Goal: Task Accomplishment & Management: Manage account settings

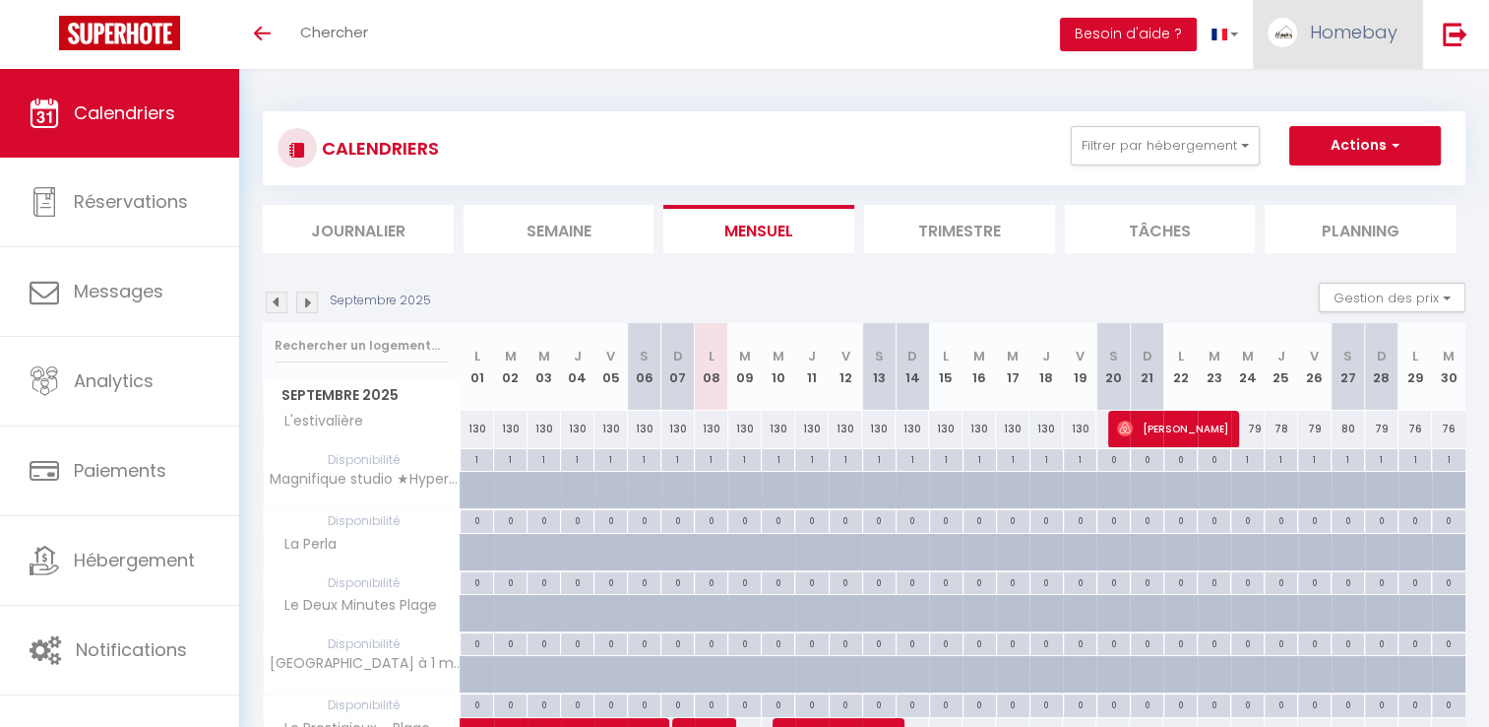
click at [1348, 26] on span "Homebay" at bounding box center [1354, 32] width 88 height 25
click at [1343, 37] on span "Homebay" at bounding box center [1354, 32] width 88 height 25
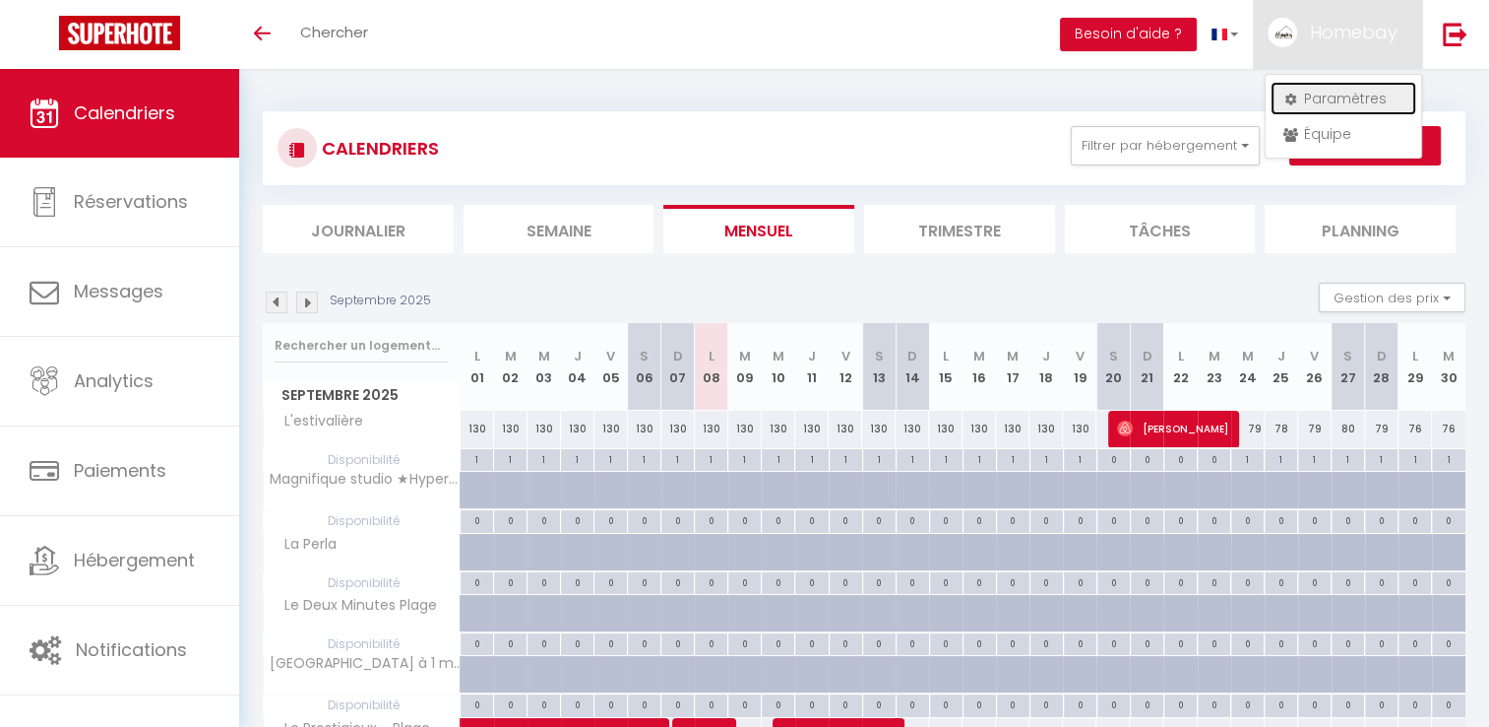
click at [1307, 98] on link "Paramètres" at bounding box center [1344, 98] width 146 height 33
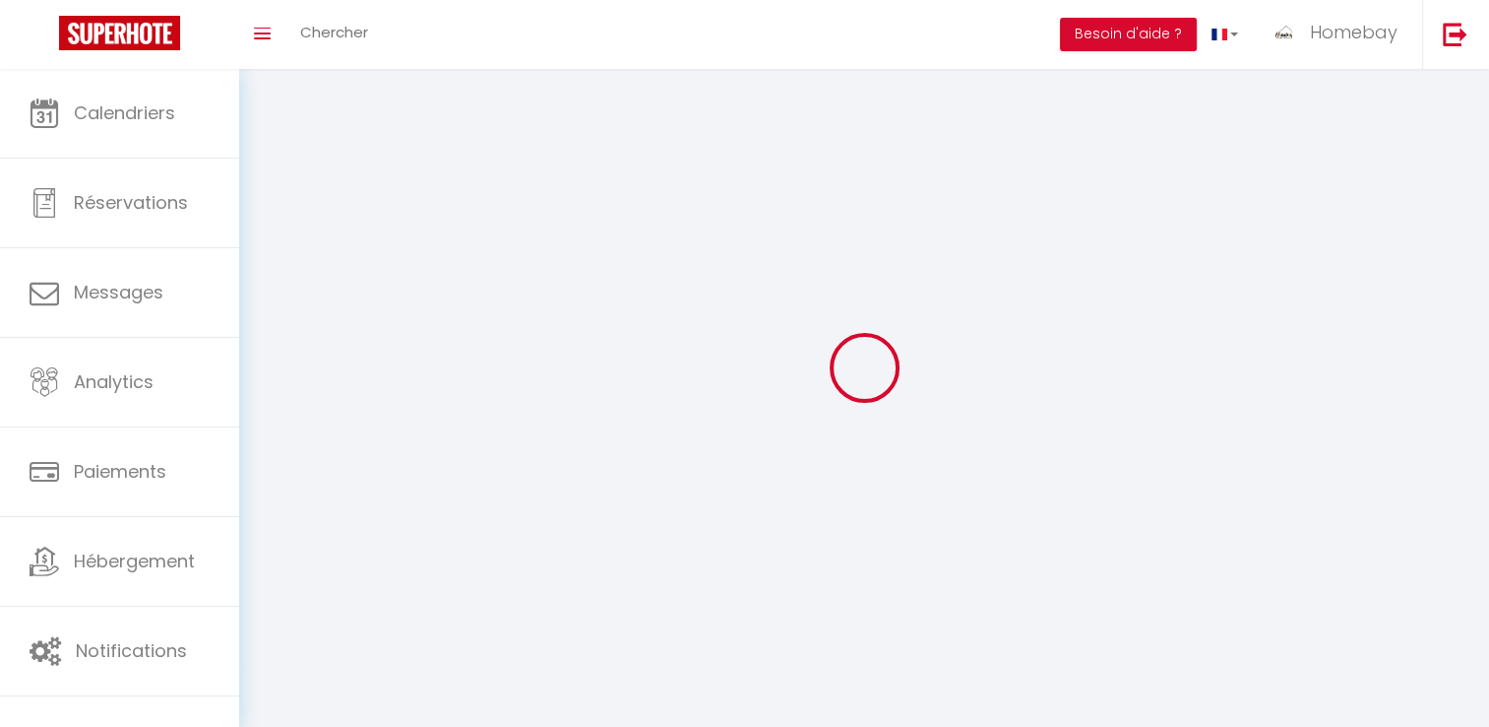
type input "Homebay"
type input "Conciergerie"
type input "0783663393"
type input "17 avenue du midi"
type input "06220"
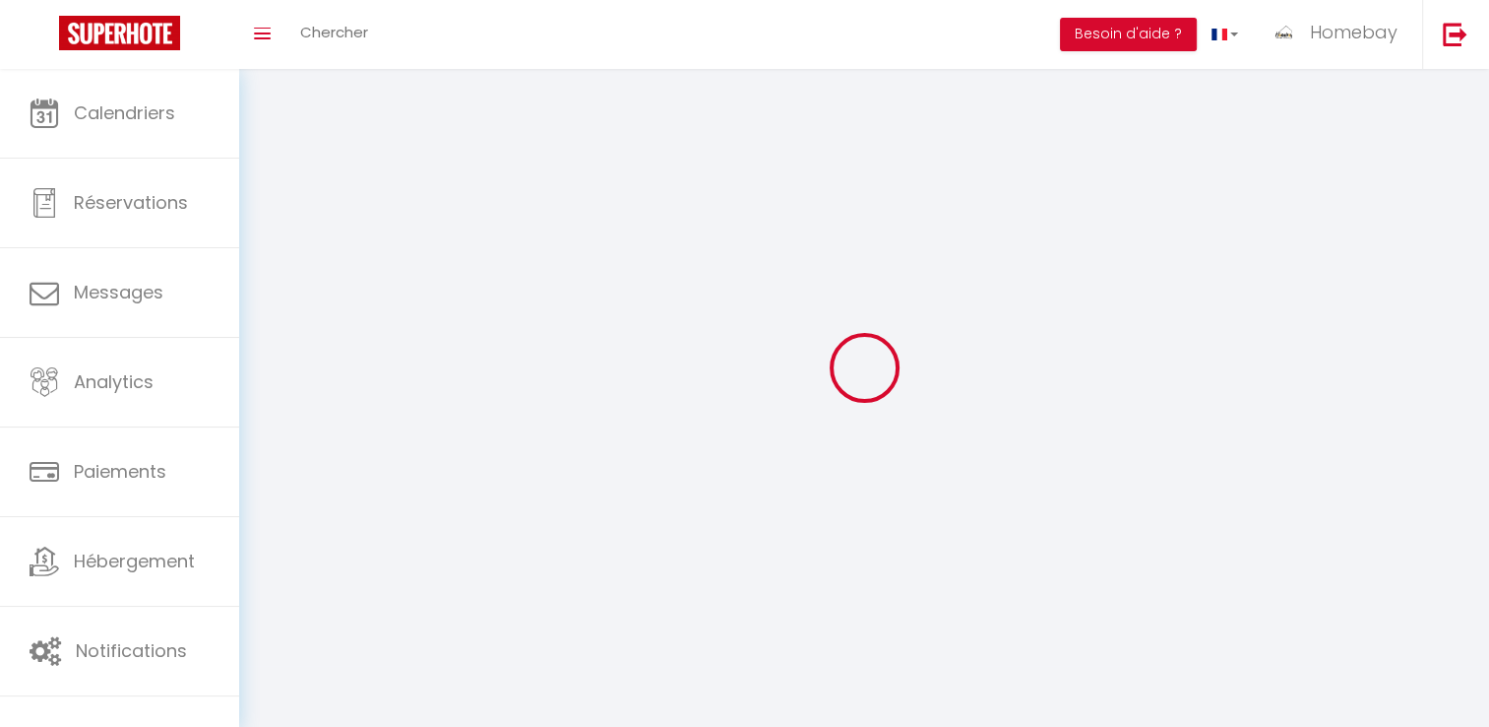
type input "golfe juan vallauris"
type input "HVYbkQrikcsWZyZQ1R5wl3xcW"
type input "eTkIkoRWOanKEXzRErFJeIKi1"
type input "https://app.superhote.com/#/get-available-rentals/eTkIkoRWOanKEXzRErFJeIKi1"
select select "28"
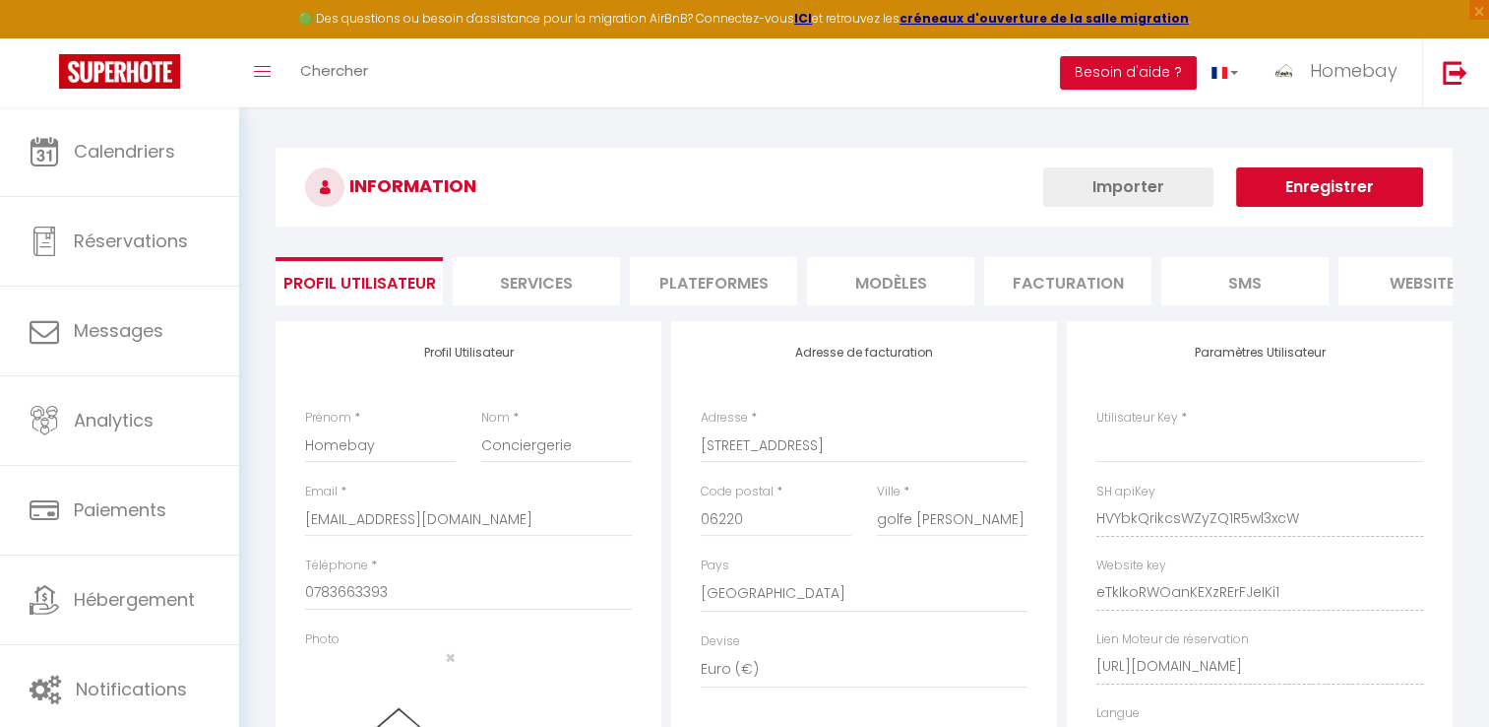
type input "HVYbkQrikcsWZyZQ1R5wl3xcW"
type input "eTkIkoRWOanKEXzRErFJeIKi1"
type input "https://app.superhote.com/#/get-available-rentals/eTkIkoRWOanKEXzRErFJeIKi1"
select select "fr"
click at [754, 269] on li "Plateformes" at bounding box center [713, 281] width 167 height 48
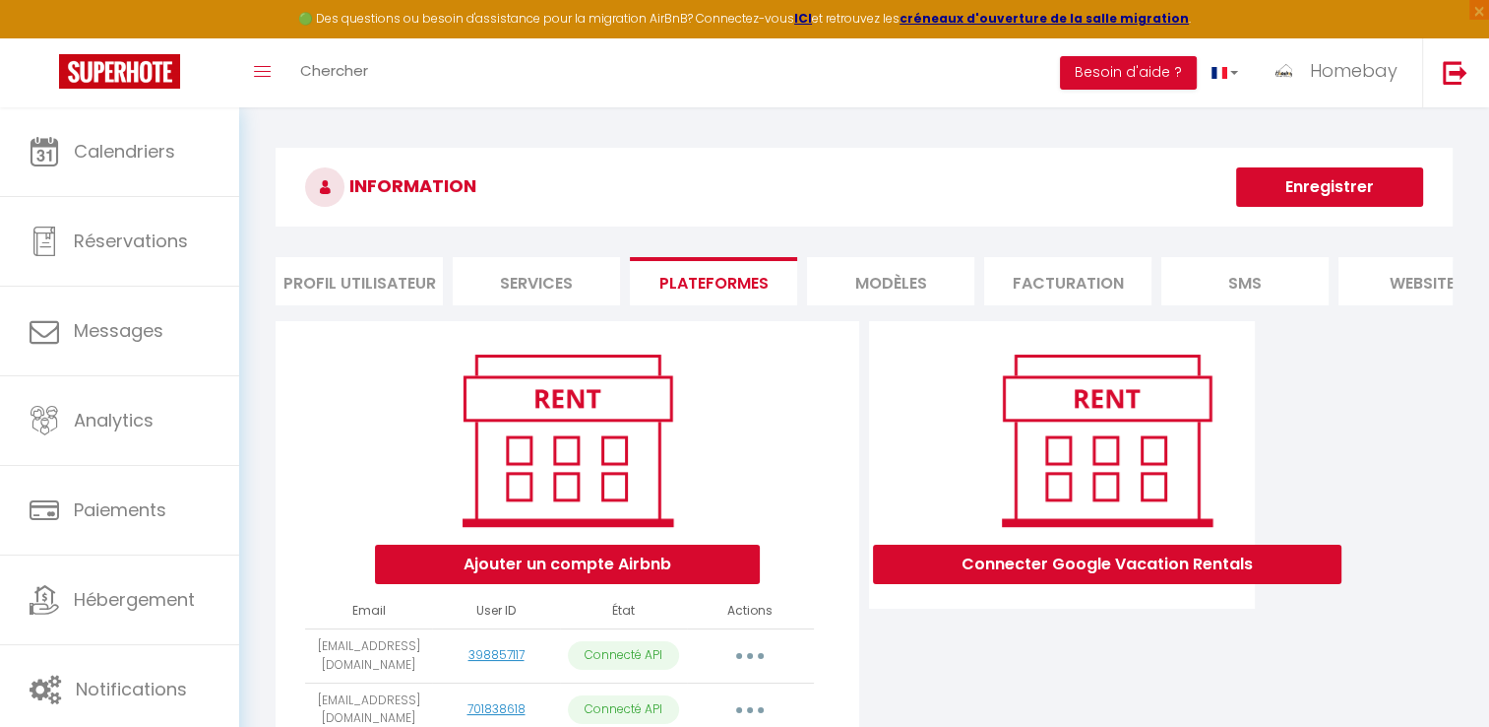
click at [396, 280] on li "Profil Utilisateur" at bounding box center [359, 281] width 167 height 48
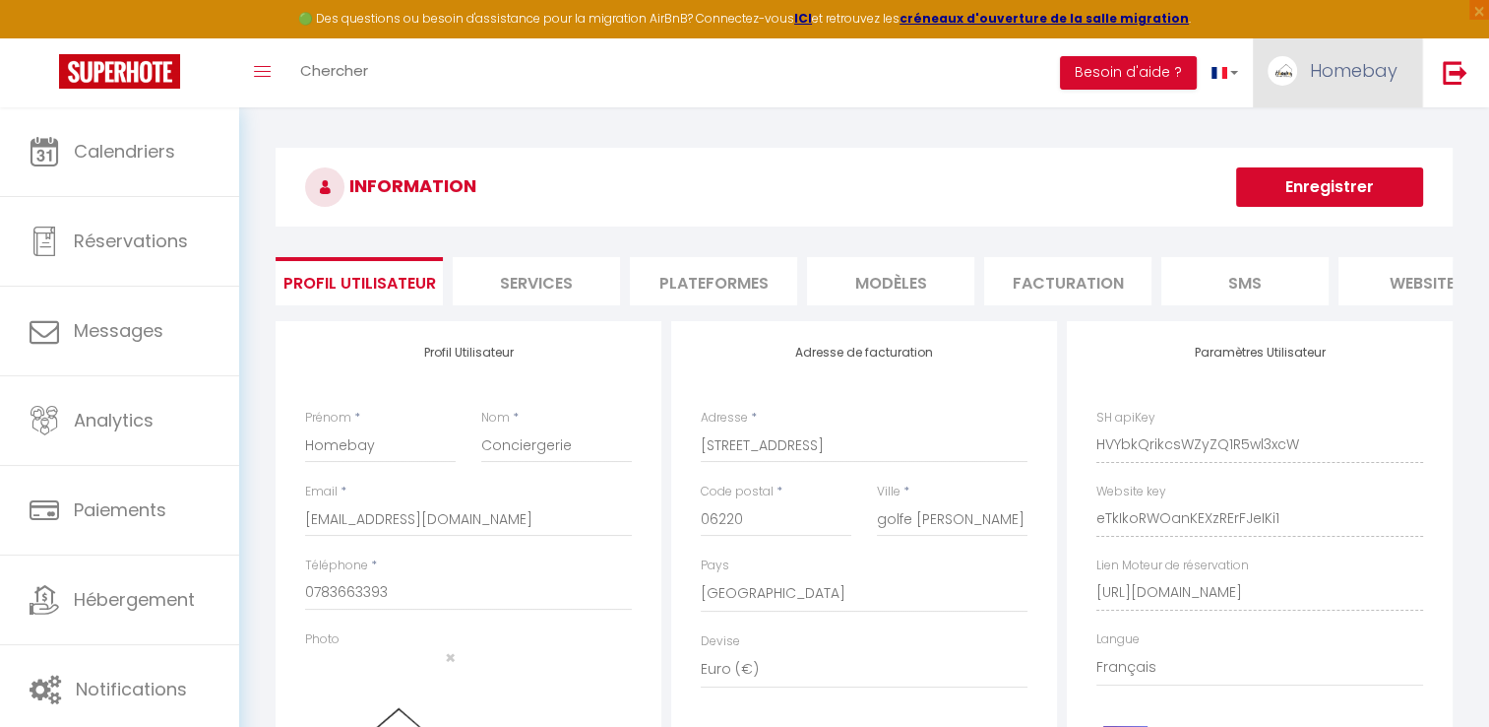
click at [1362, 69] on span "Homebay" at bounding box center [1354, 70] width 88 height 25
click at [1325, 168] on link "Équipe" at bounding box center [1344, 172] width 146 height 33
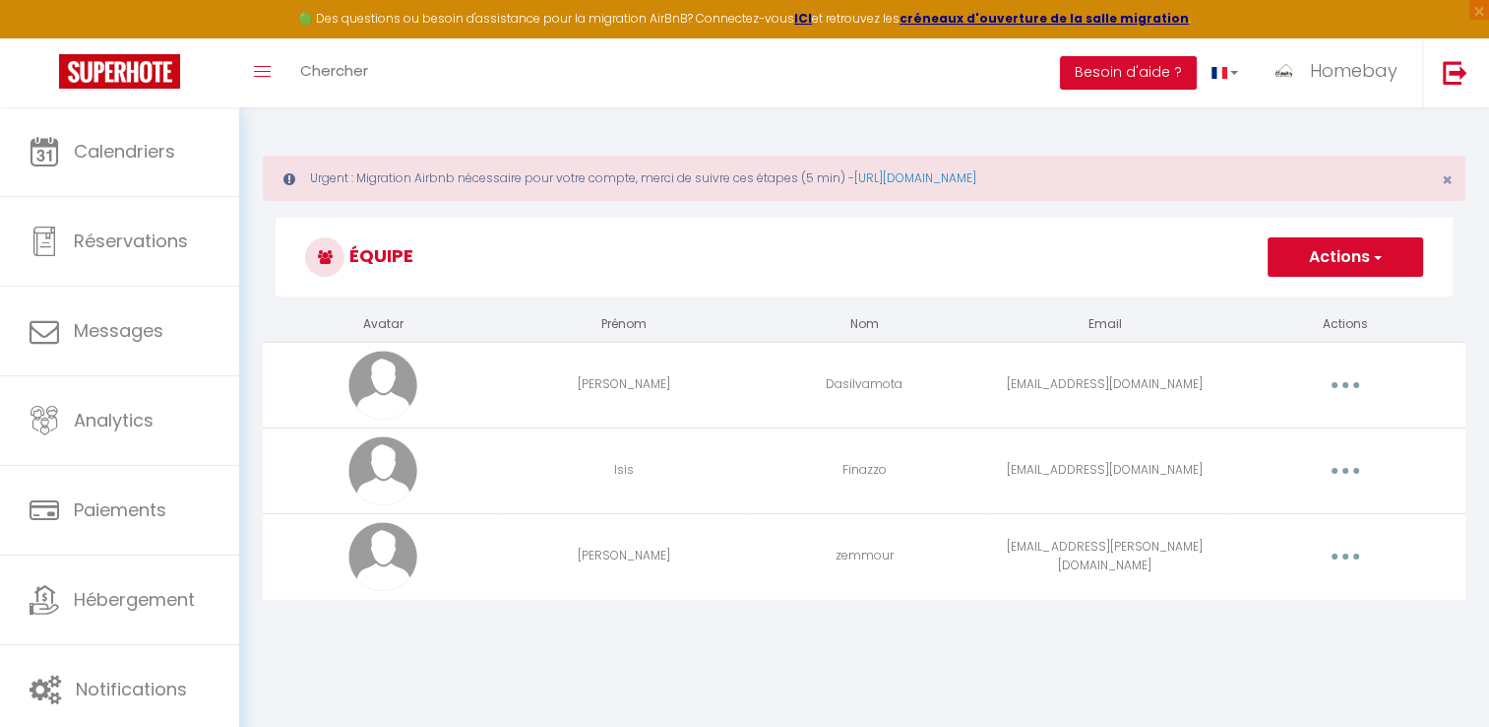
click at [1362, 394] on button "button" at bounding box center [1345, 385] width 55 height 32
click at [1351, 395] on button "button" at bounding box center [1345, 385] width 55 height 32
click at [1303, 425] on link "Editer" at bounding box center [1295, 429] width 146 height 33
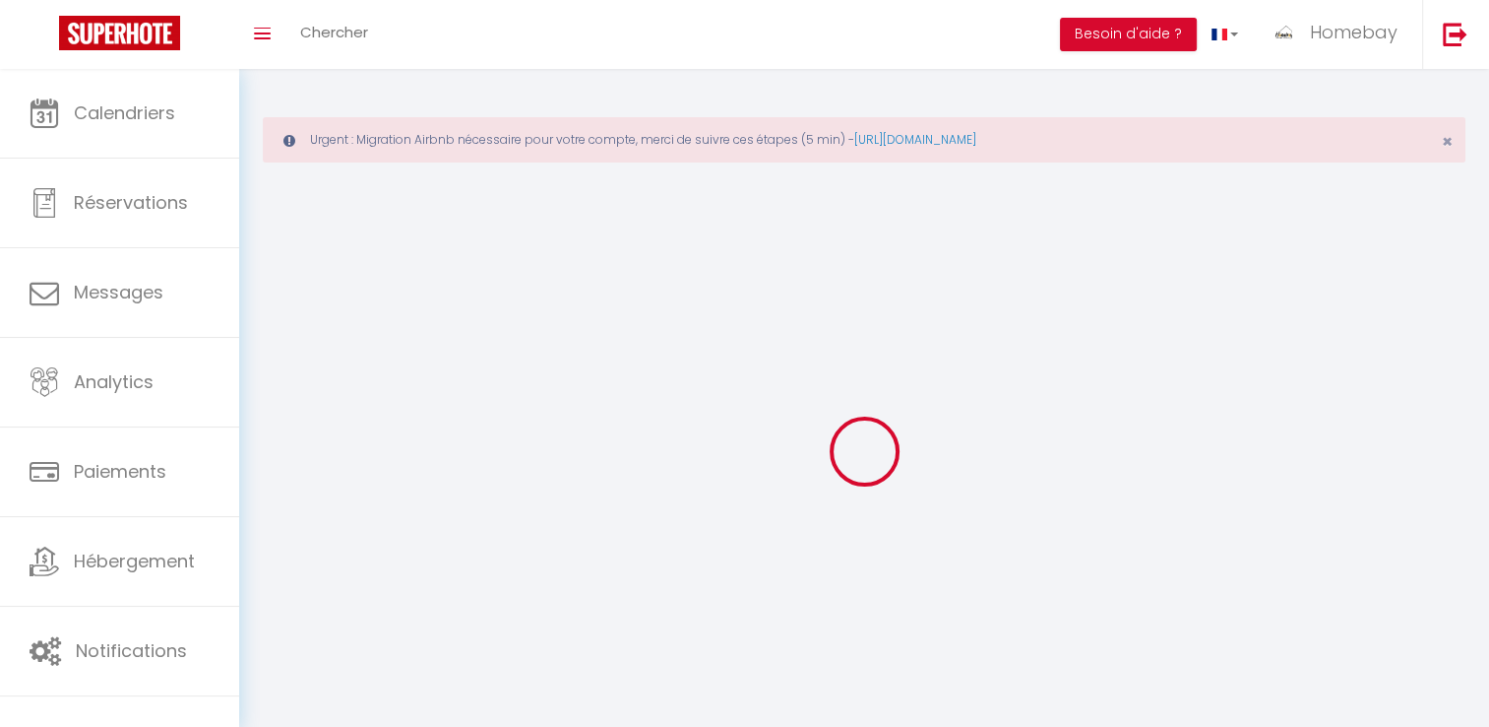
type input "Lucianne"
type input "Dasilvamota"
type input "dasilvamota.luciane@gmail.com"
type textarea "numero = 0616728275 Habite a Vallauris"
type textarea "https://app.superhote.com/#/connect/uZMZXG3JIq"
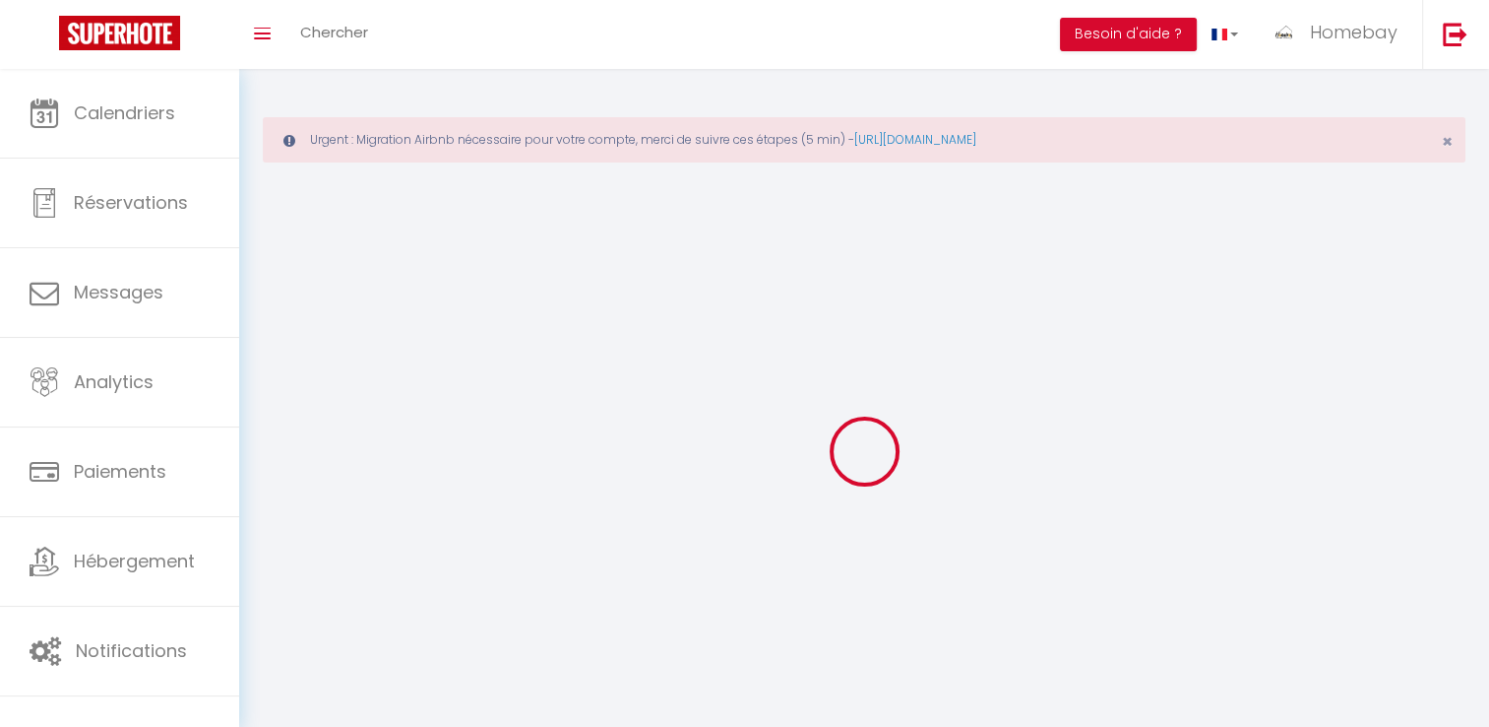
checkbox input "false"
checkbox input "true"
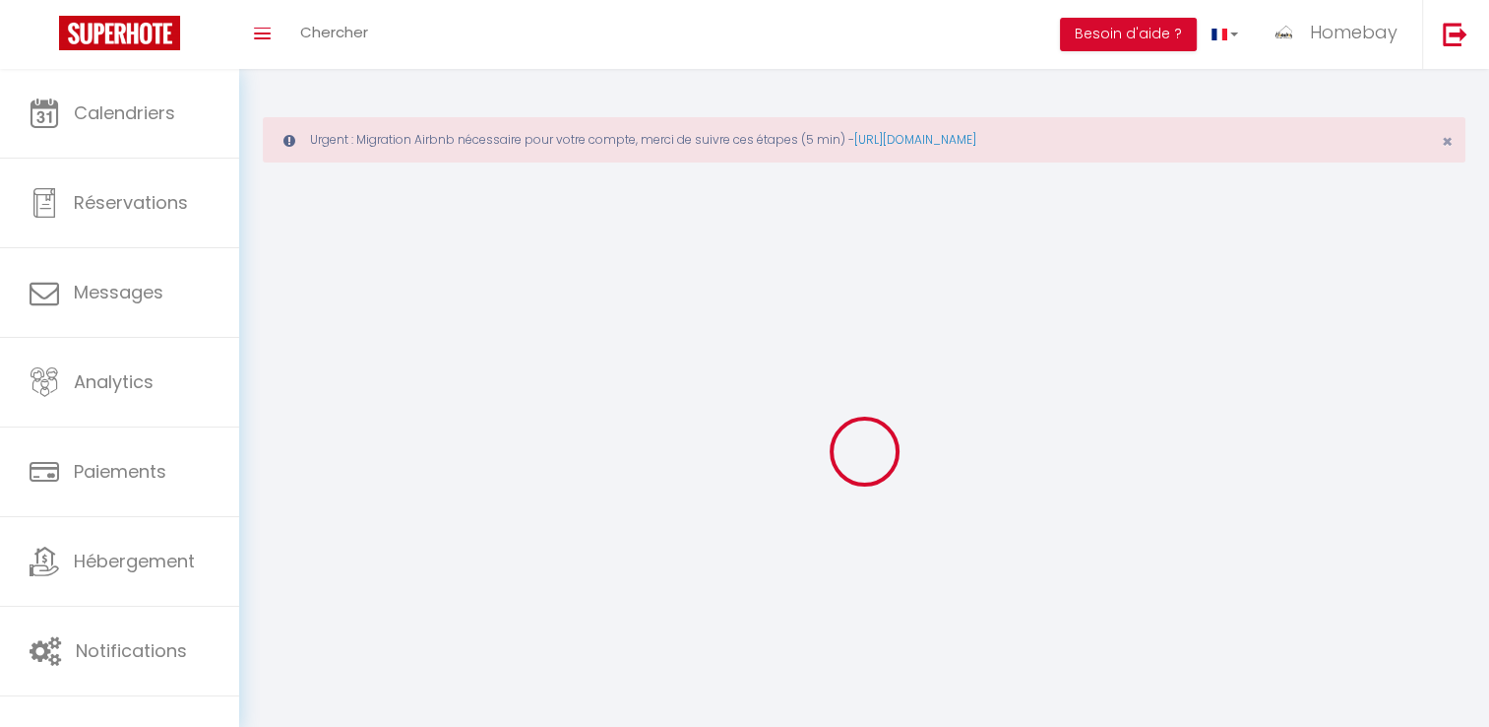
checkbox input "true"
checkbox input "false"
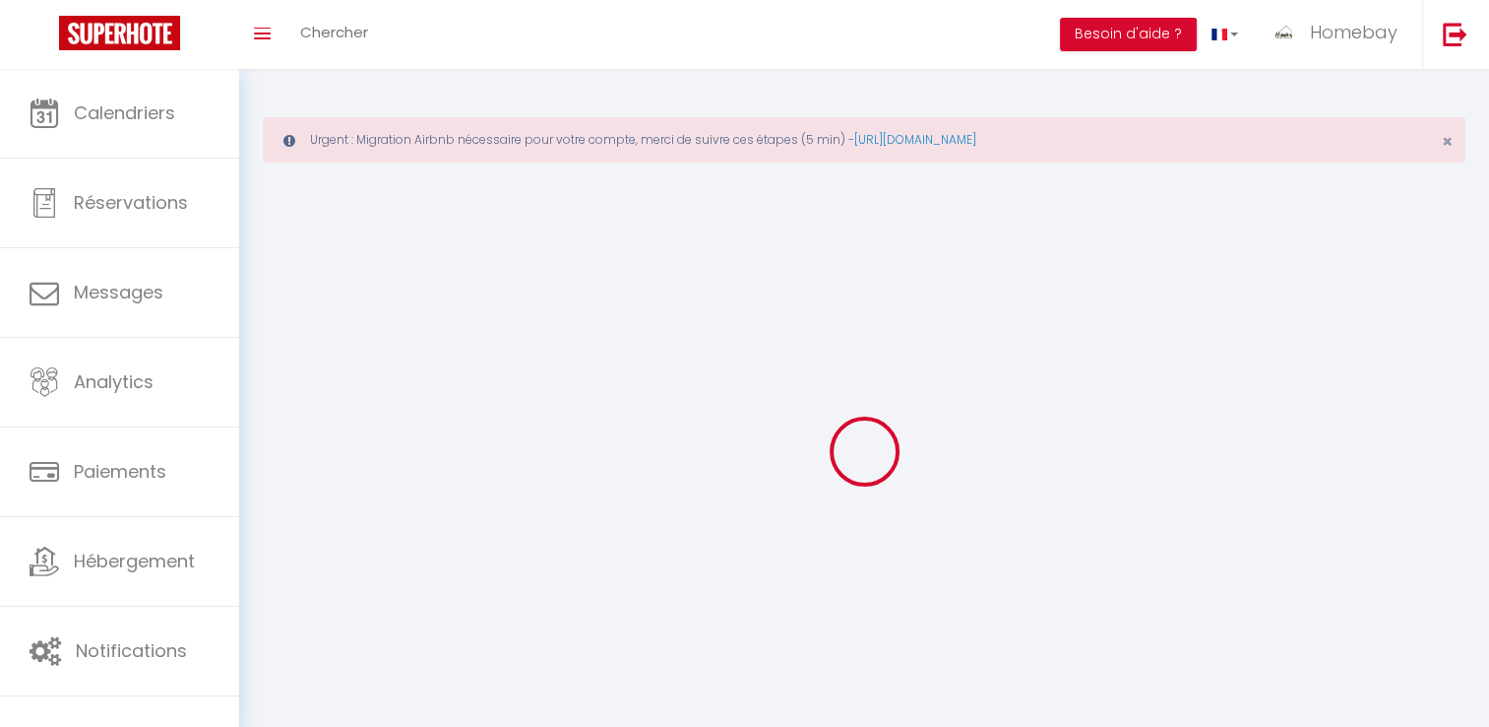
checkbox input "false"
checkbox input "true"
checkbox input "false"
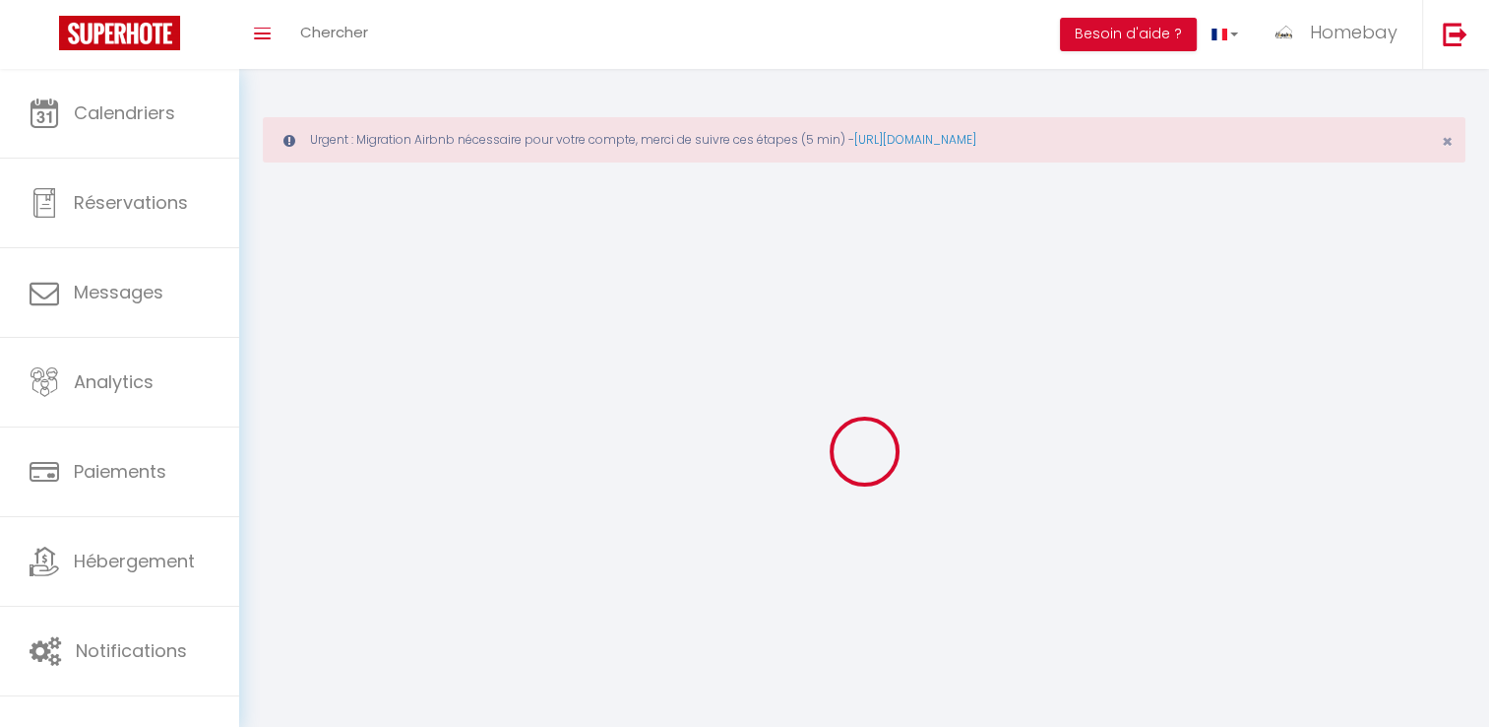
select select
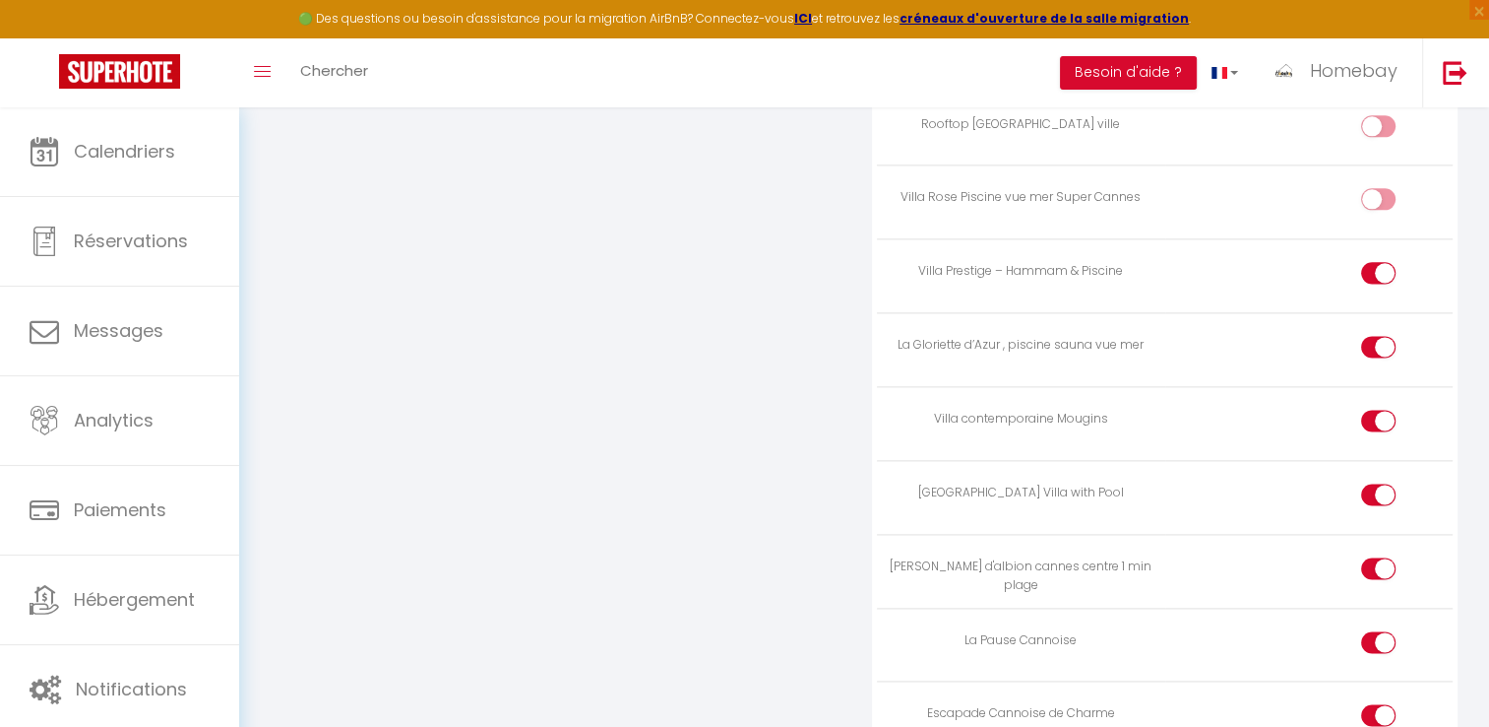
scroll to position [2552, 0]
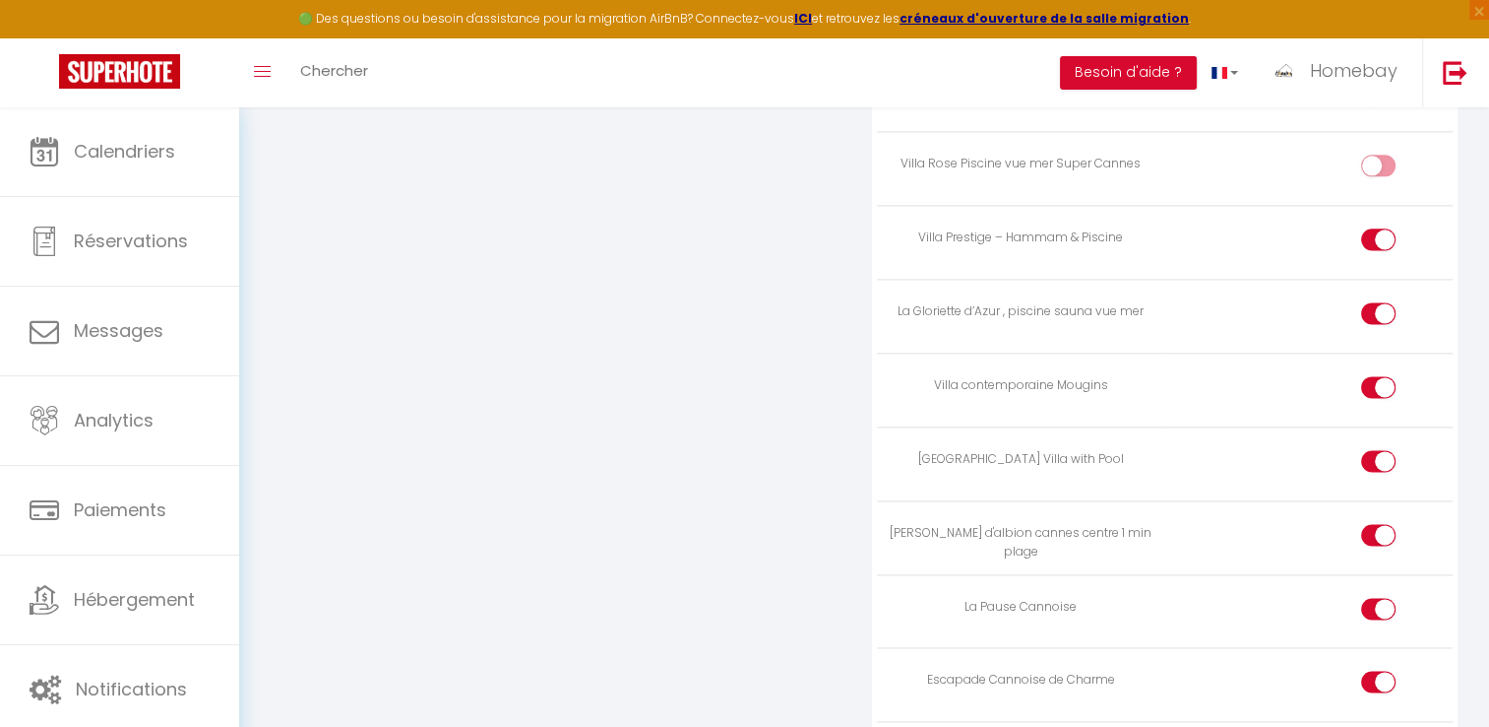
click at [1385, 524] on input "checkbox" at bounding box center [1395, 539] width 34 height 30
click at [1380, 524] on input "checkbox" at bounding box center [1395, 539] width 34 height 30
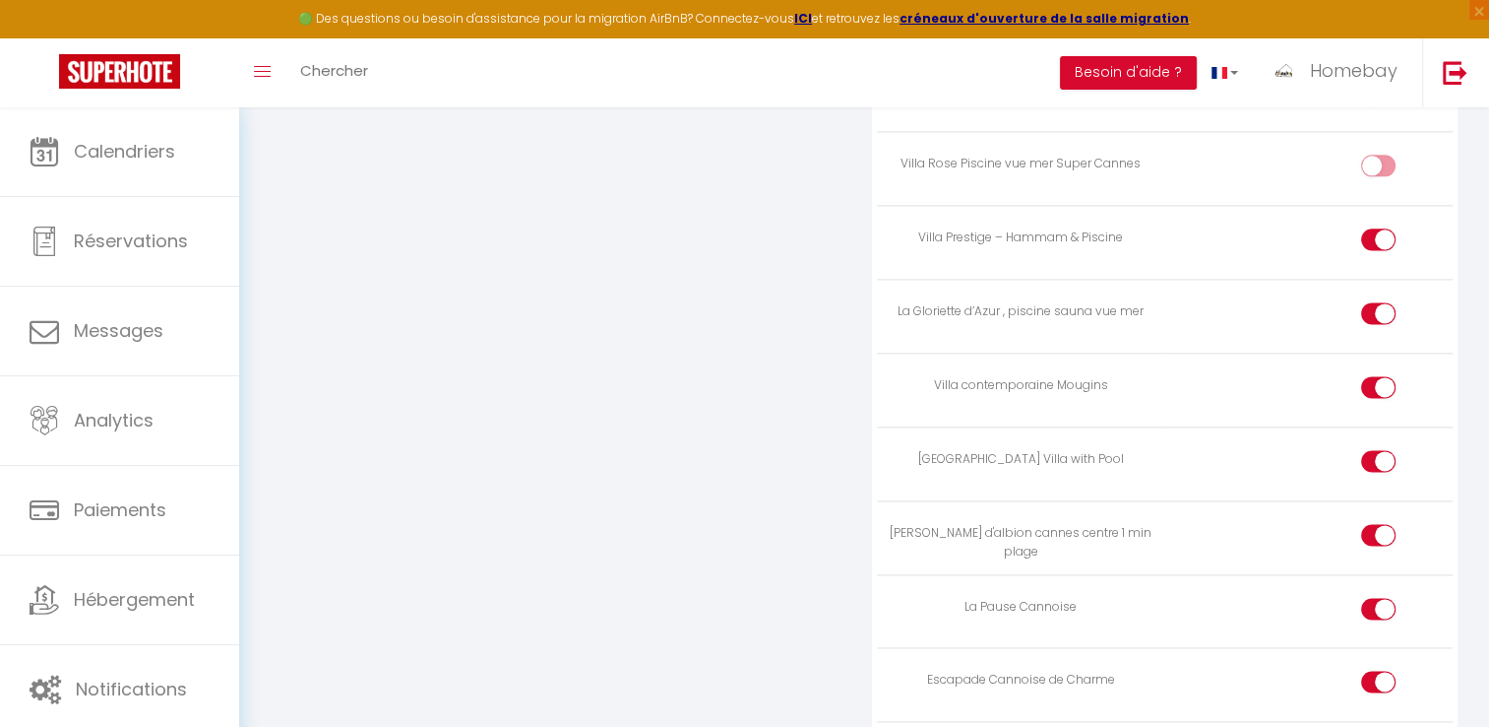
checkbox input "false"
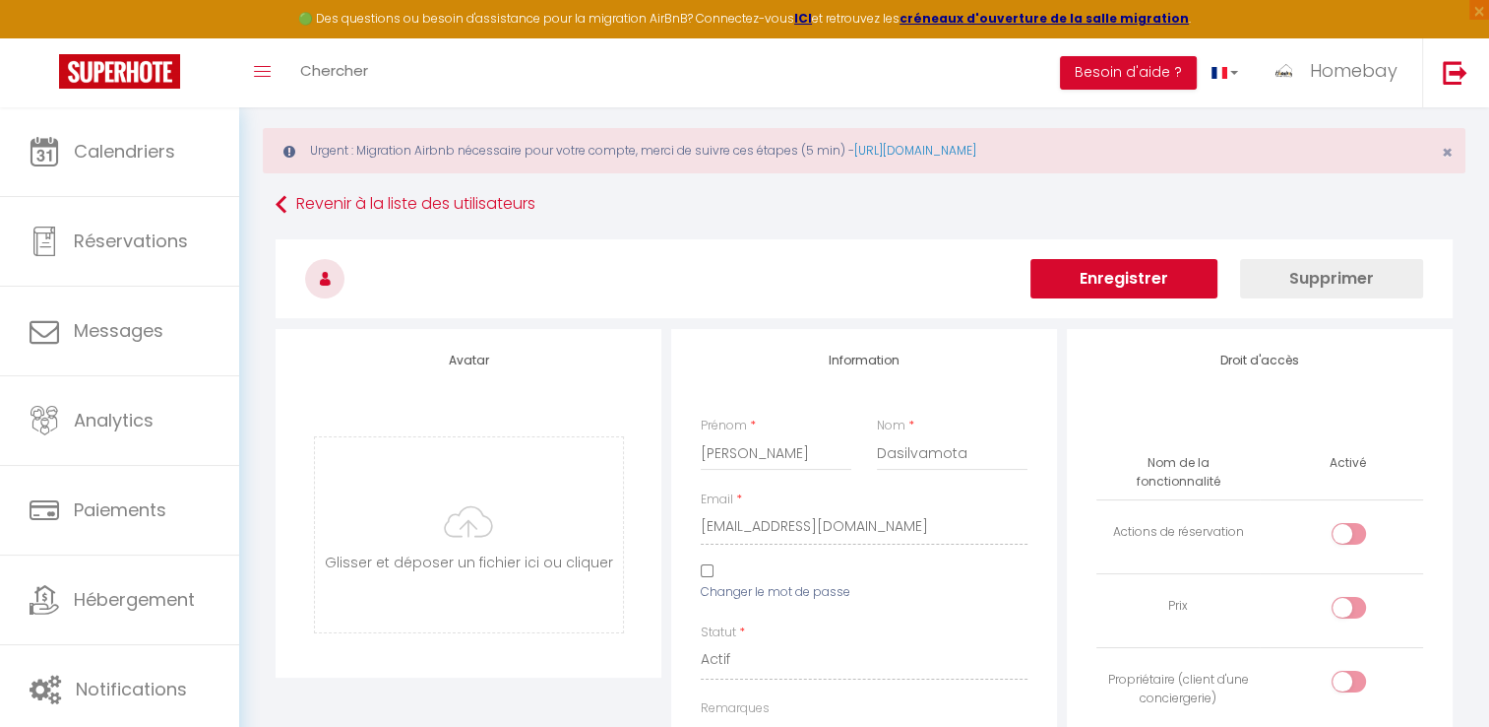
scroll to position [0, 0]
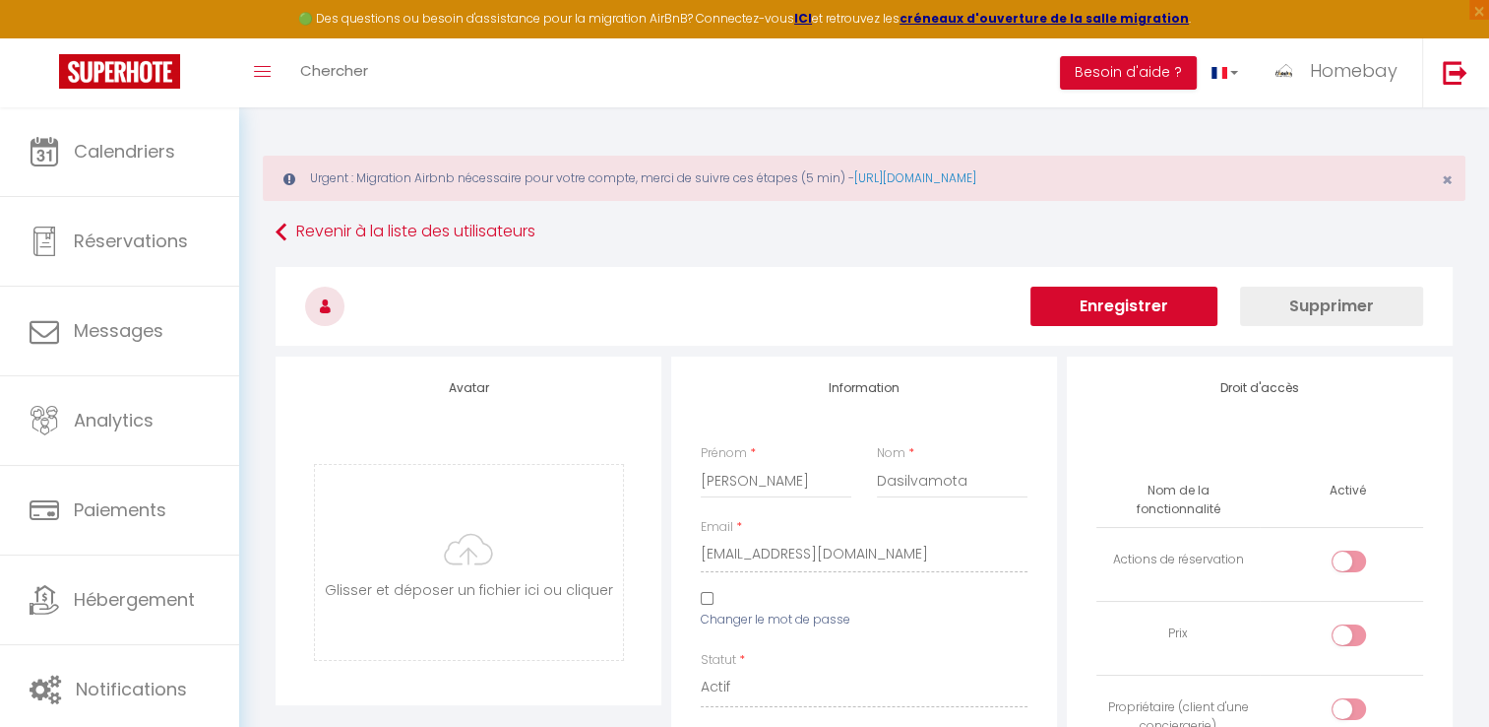
click at [1157, 301] on button "Enregistrer" at bounding box center [1124, 305] width 187 height 39
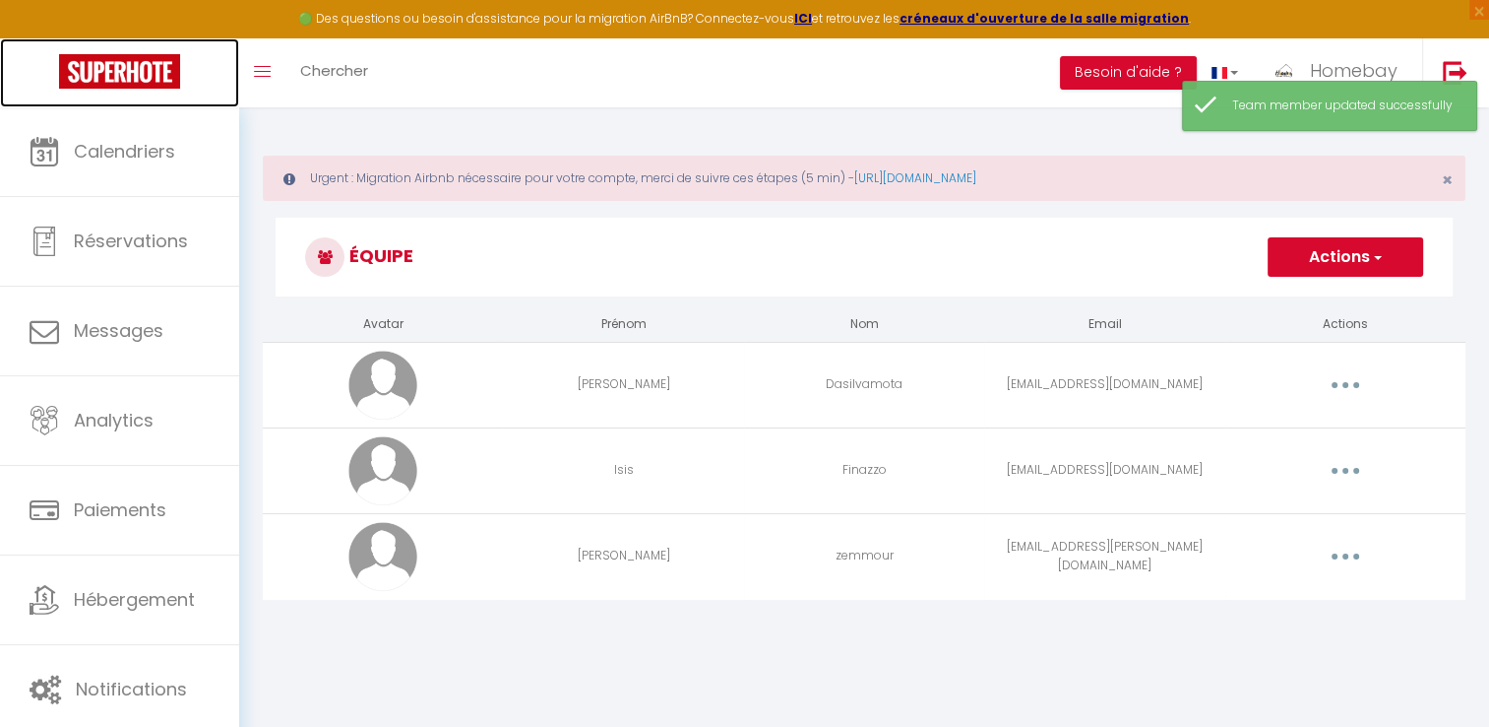
click at [153, 73] on img at bounding box center [119, 71] width 121 height 34
